Goal: Task Accomplishment & Management: Use online tool/utility

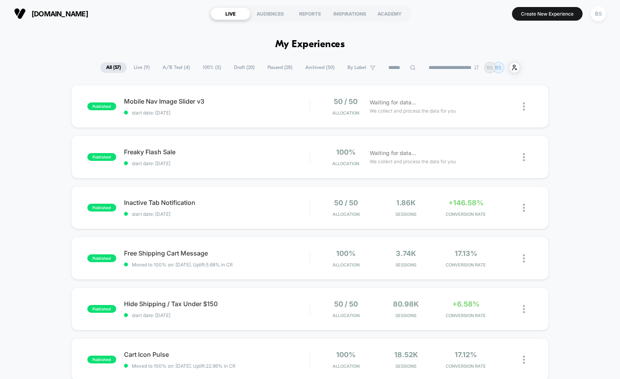
click at [200, 66] on span "100% ( 5 )" at bounding box center [212, 67] width 30 height 11
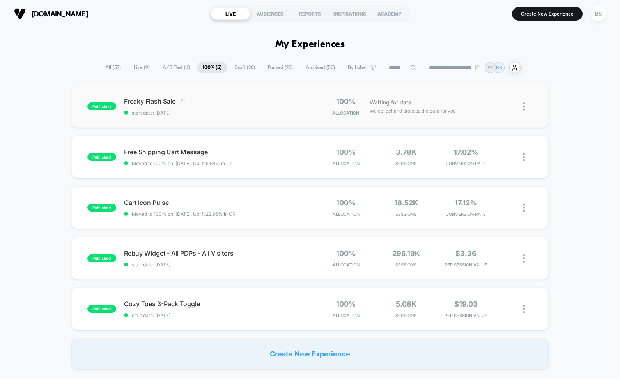
click at [208, 108] on div "Freaky Flash Sale Click to edit experience details Click to edit experience det…" at bounding box center [217, 106] width 186 height 18
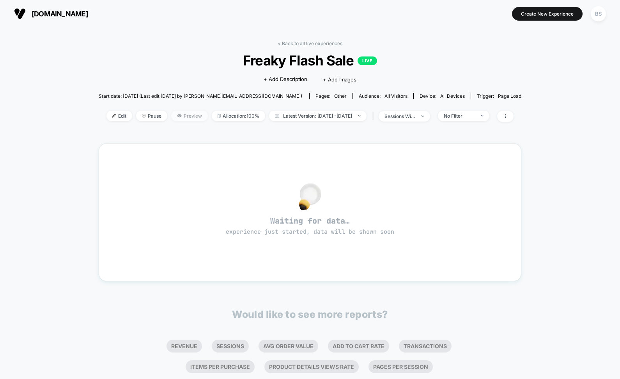
click at [174, 114] on span "Preview" at bounding box center [189, 116] width 37 height 11
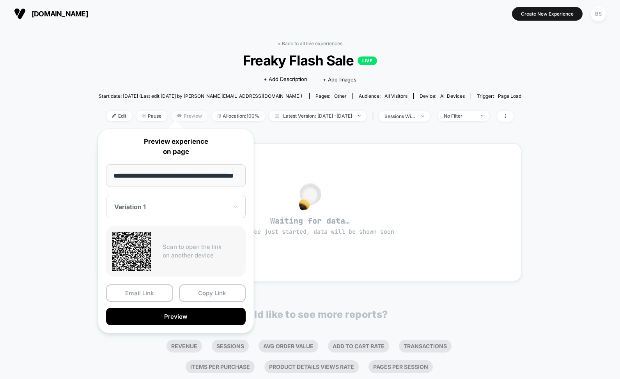
scroll to position [0, 15]
click at [194, 174] on input "**********" at bounding box center [176, 176] width 140 height 23
click at [280, 160] on div "Waiting for data… experience just started, data will be shown soon" at bounding box center [310, 213] width 395 height 110
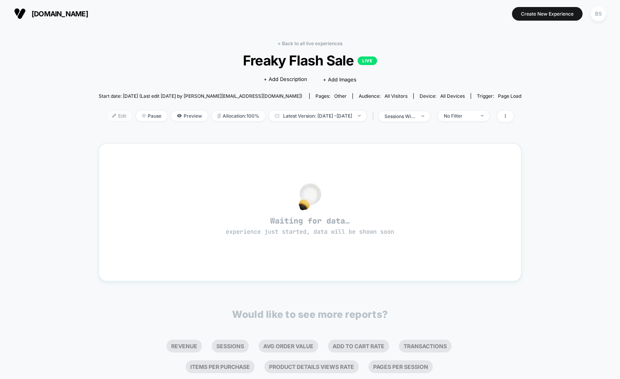
click at [106, 115] on span "Edit" at bounding box center [119, 116] width 26 height 11
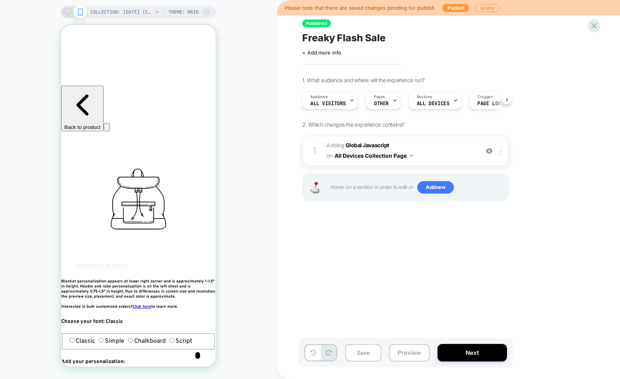
scroll to position [0, 0]
click at [426, 151] on span "Adding Global Javascript on All Devices Collection Page" at bounding box center [400, 150] width 149 height 21
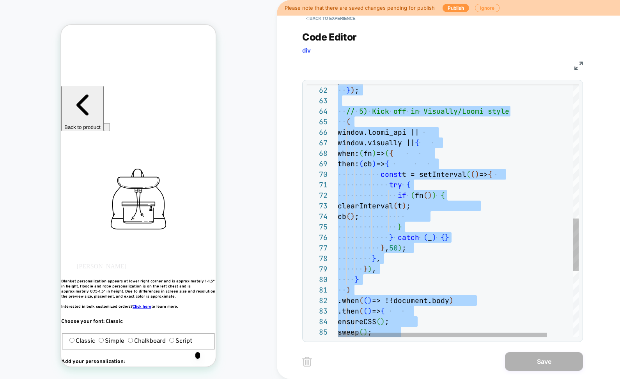
scroll to position [0, 0]
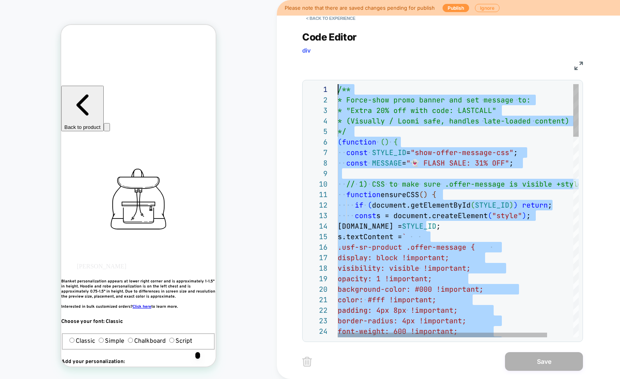
drag, startPoint x: 404, startPoint y: 273, endPoint x: 340, endPoint y: -120, distance: 398.2
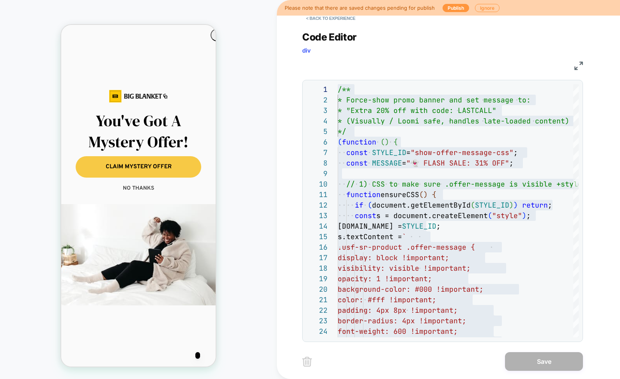
click at [579, 62] on img at bounding box center [578, 66] width 9 height 9
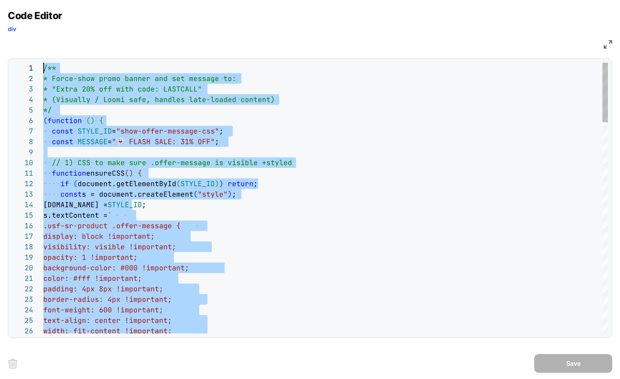
drag, startPoint x: 123, startPoint y: 217, endPoint x: -7, endPoint y: -164, distance: 403.0
click at [0, 0] on html "COLLECTION: [DATE] (Category) COLLECTION: [DATE] (Category) Theme: MAIN Please …" at bounding box center [310, 189] width 620 height 379
type textarea "**********"
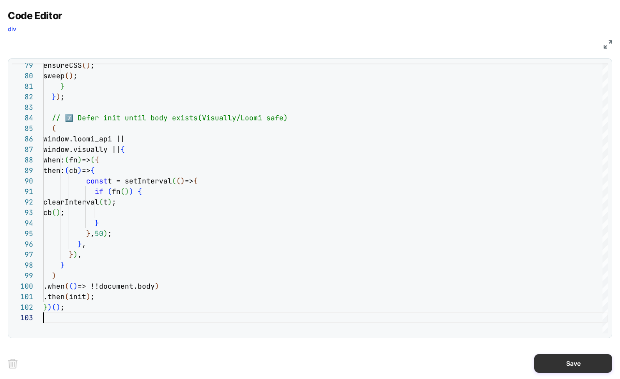
click at [581, 366] on button "Save" at bounding box center [573, 363] width 78 height 19
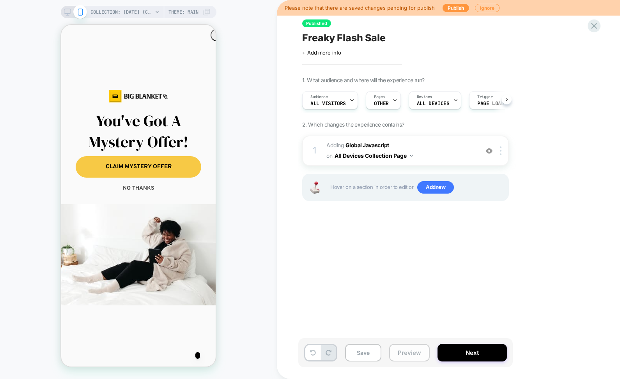
scroll to position [0, 0]
click at [414, 360] on button "Preview" at bounding box center [409, 353] width 41 height 18
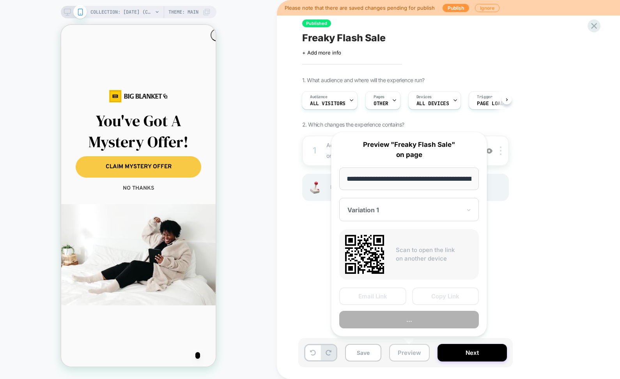
scroll to position [0, 80]
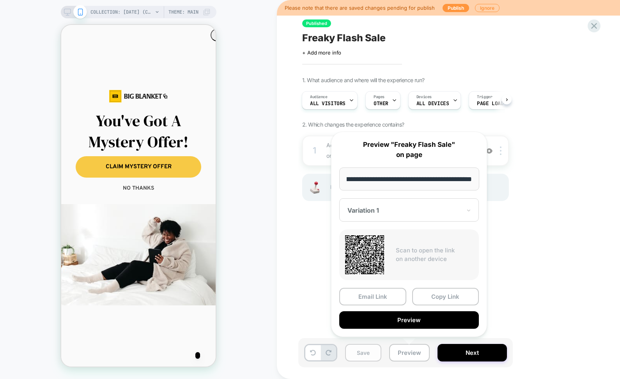
click at [366, 355] on button "Save" at bounding box center [363, 353] width 36 height 18
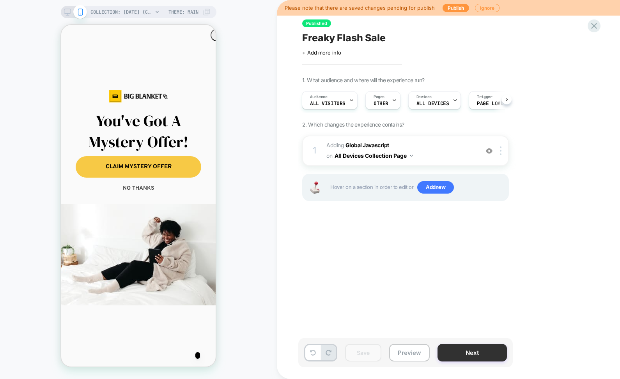
click at [468, 353] on button "Next" at bounding box center [471, 353] width 69 height 18
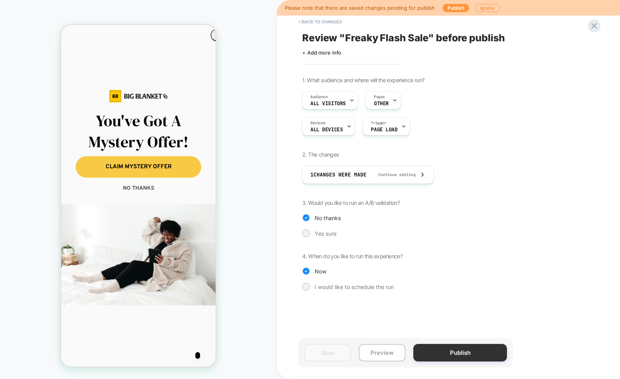
click at [462, 354] on button "Publish" at bounding box center [460, 353] width 94 height 18
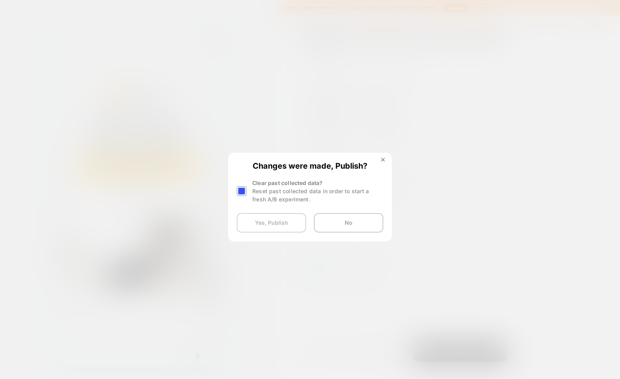
click at [283, 221] on button "Yes, Publish" at bounding box center [271, 222] width 69 height 19
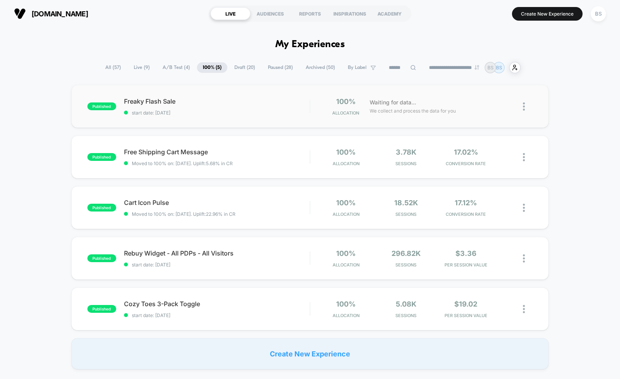
click at [154, 112] on span "start date: [DATE]" at bounding box center [217, 113] width 186 height 6
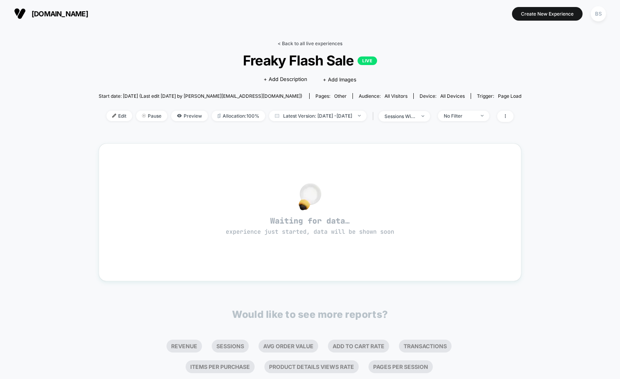
click at [289, 43] on link "< Back to all live experiences" at bounding box center [310, 44] width 65 height 6
